Goal: Task Accomplishment & Management: Use online tool/utility

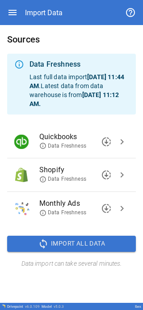
click at [47, 4] on span "downloading" at bounding box center [106, 175] width 11 height 11
